Goal: Find specific page/section: Find specific page/section

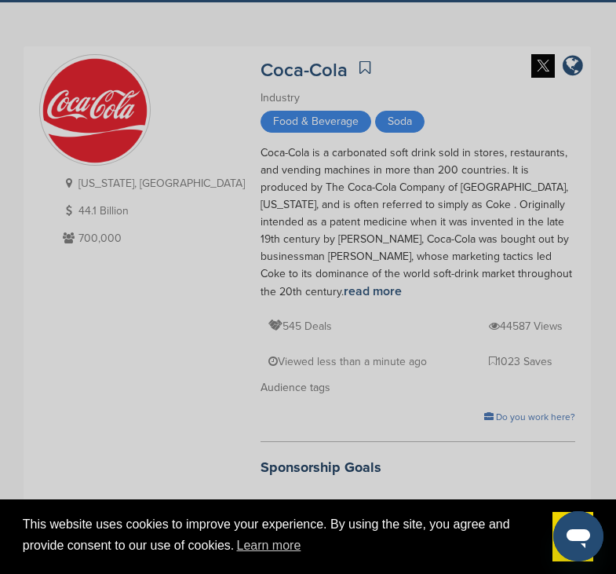
scroll to position [79, 0]
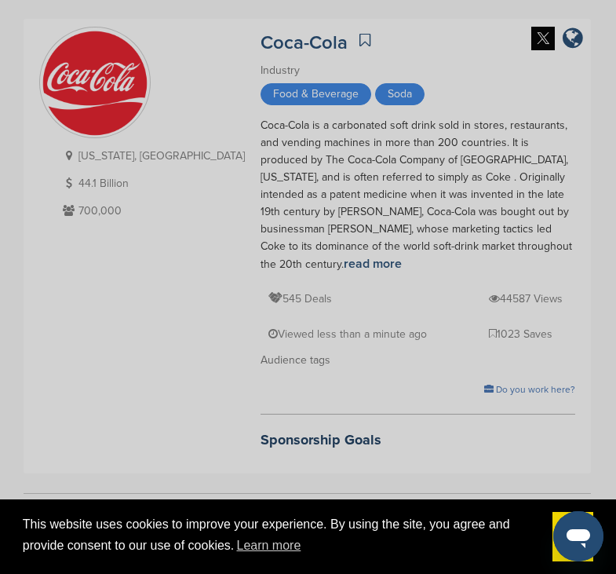
click at [387, 259] on div "Sponsor Detail Page Welcome to the Sponsor Detail page. You might see a green c…" at bounding box center [308, 287] width 616 height 574
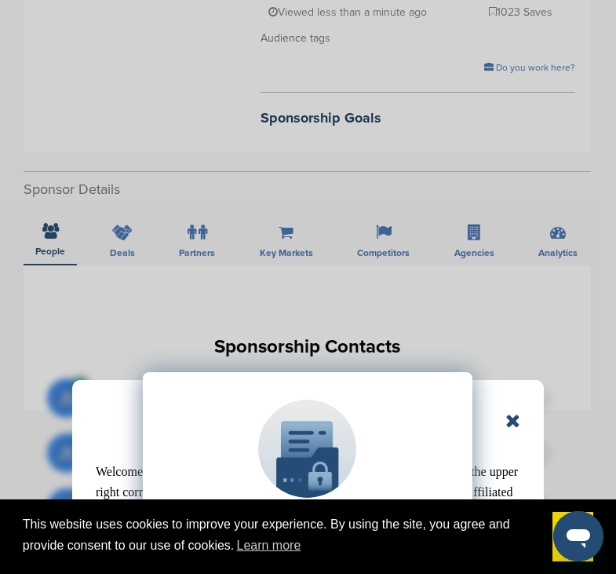
scroll to position [471, 0]
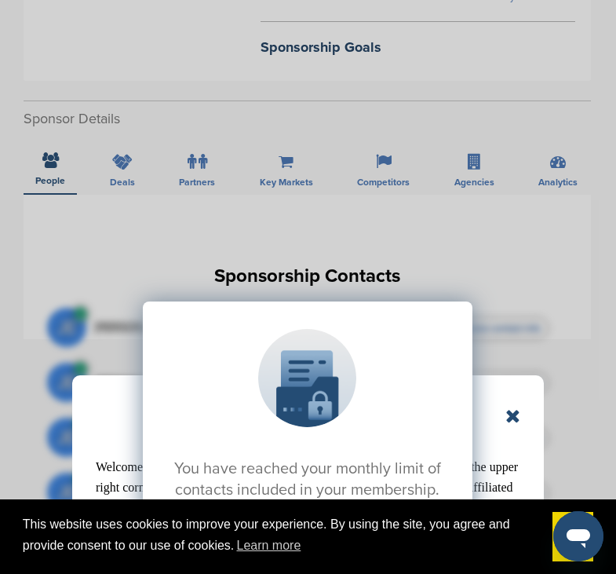
click at [140, 155] on div "Sponsor Detail Page Welcome to the Sponsor Detail page. You might see a green c…" at bounding box center [308, 287] width 616 height 574
click at [127, 142] on div "Sponsor Detail Page Welcome to the Sponsor Detail page. You might see a green c…" at bounding box center [308, 287] width 616 height 574
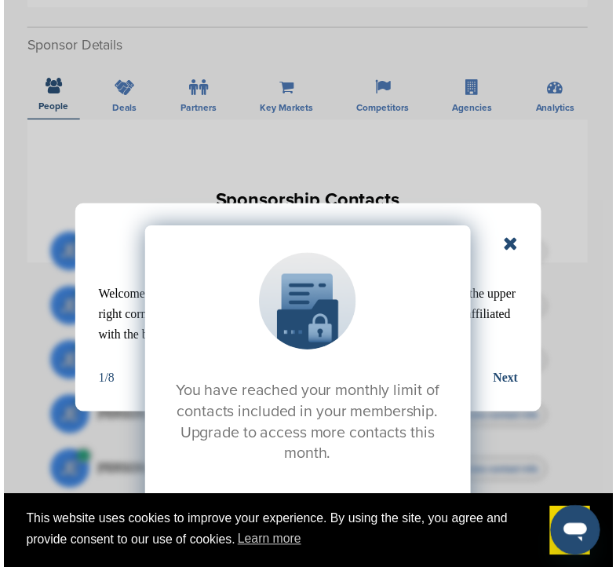
scroll to position [707, 0]
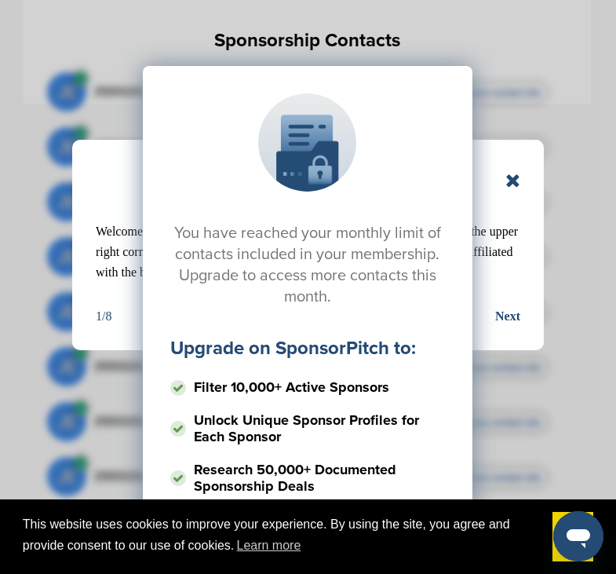
click at [515, 181] on div "You have reached your monthly limit of contacts included in your membership. Up…" at bounding box center [307, 223] width 521 height 393
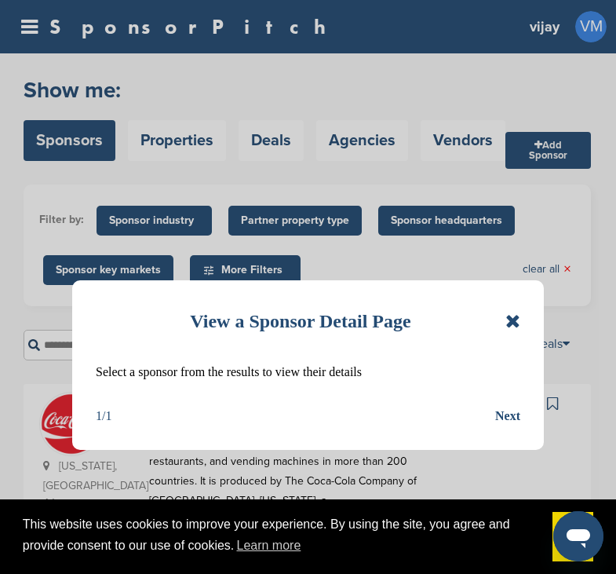
click at [513, 325] on icon at bounding box center [513, 321] width 15 height 19
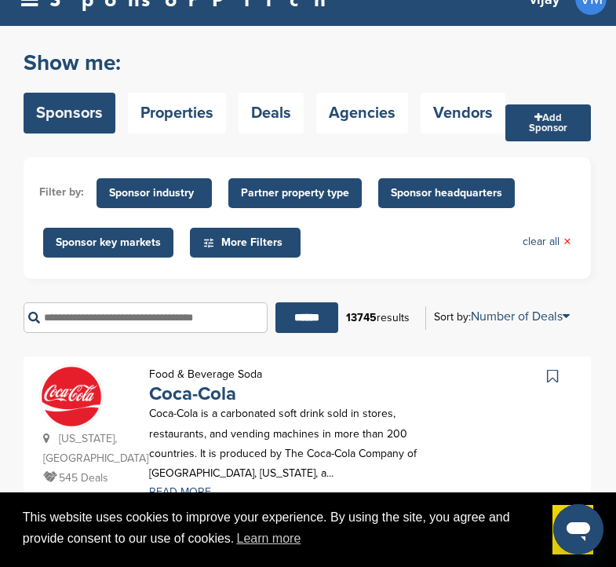
scroll to position [236, 0]
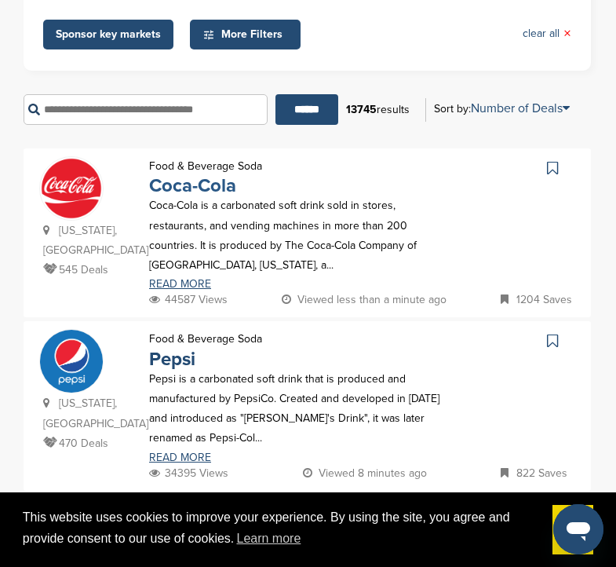
click at [203, 189] on link "Coca-Cola" at bounding box center [192, 185] width 87 height 23
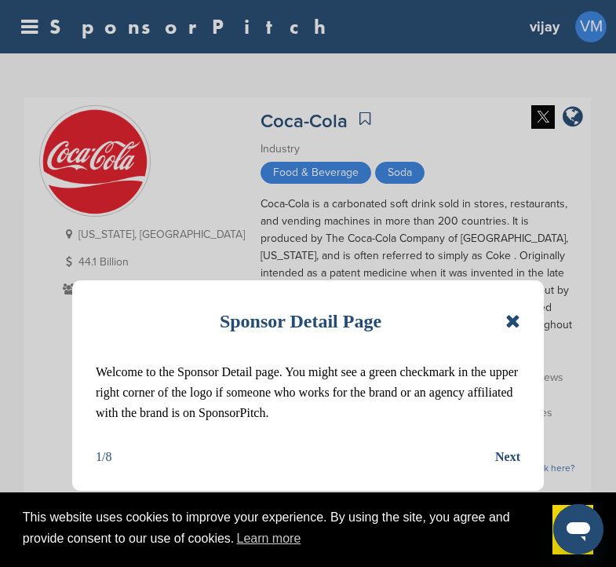
click at [510, 324] on icon at bounding box center [513, 321] width 15 height 19
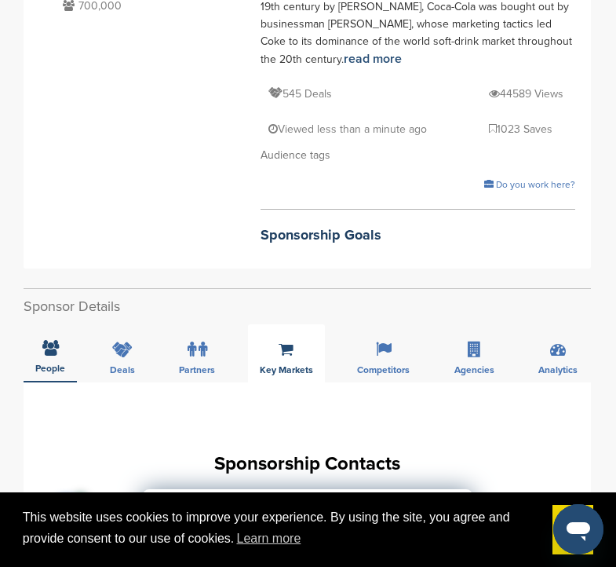
scroll to position [314, 0]
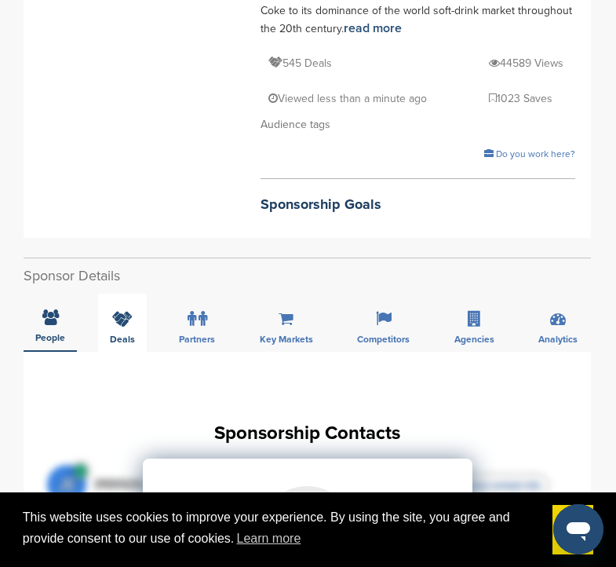
click at [115, 311] on icon at bounding box center [122, 319] width 20 height 16
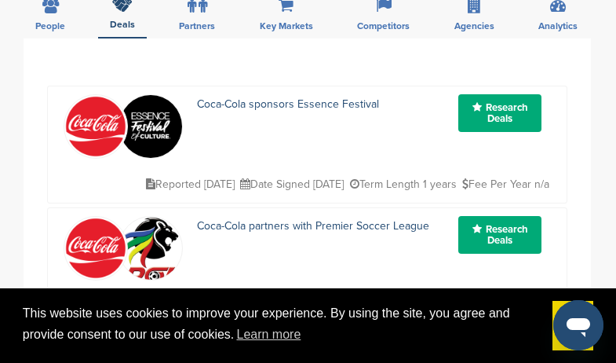
scroll to position [628, 0]
